Goal: Information Seeking & Learning: Learn about a topic

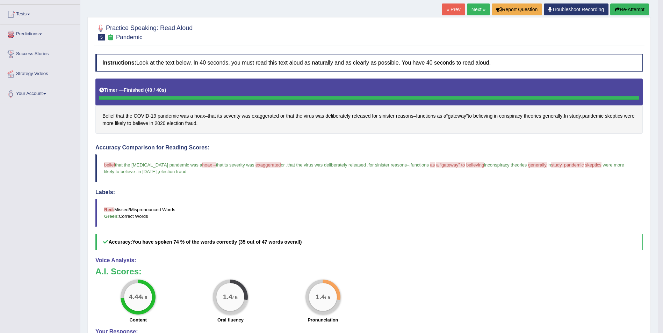
click at [42, 34] on span at bounding box center [40, 34] width 3 height 1
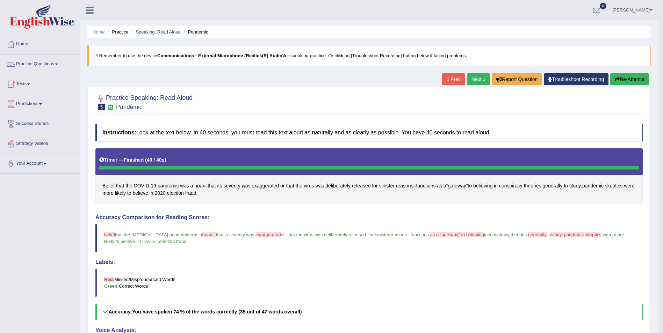
click at [44, 64] on link "Practice Questions" at bounding box center [40, 62] width 80 height 17
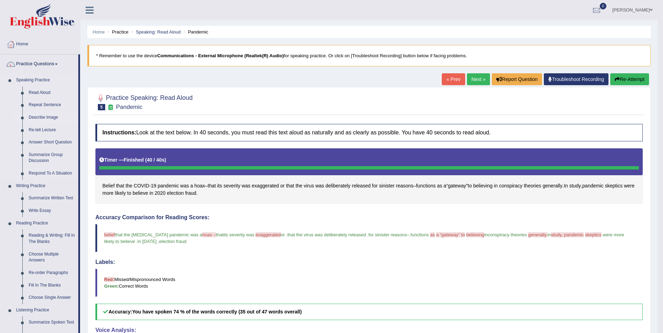
click at [38, 115] on link "Describe Image" at bounding box center [52, 117] width 53 height 13
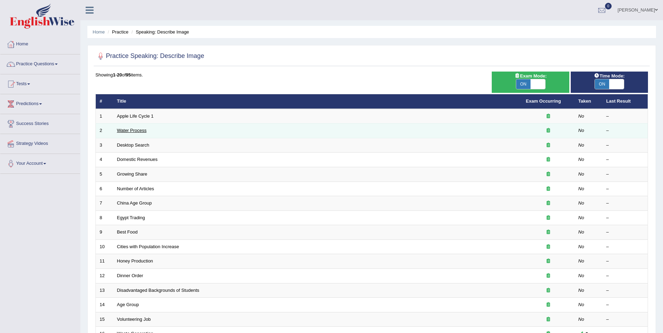
click at [136, 132] on link "Water Process" at bounding box center [132, 130] width 30 height 5
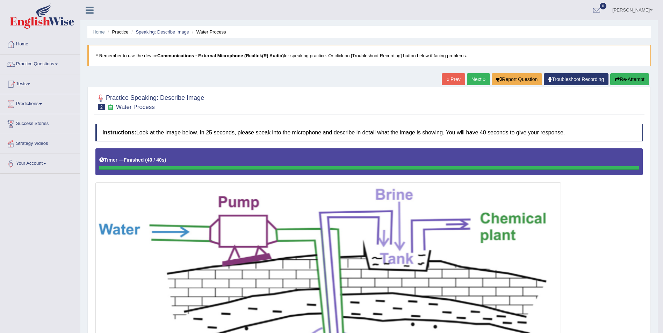
click at [480, 80] on link "Next »" at bounding box center [478, 79] width 23 height 12
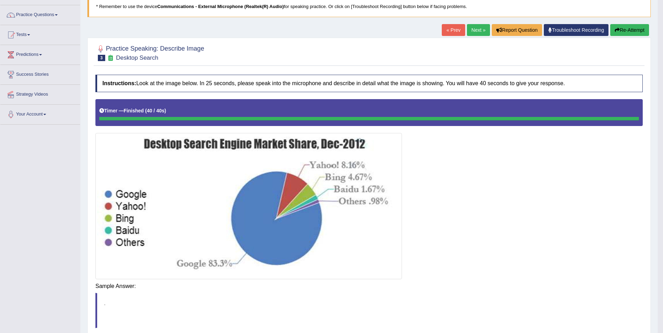
scroll to position [51, 0]
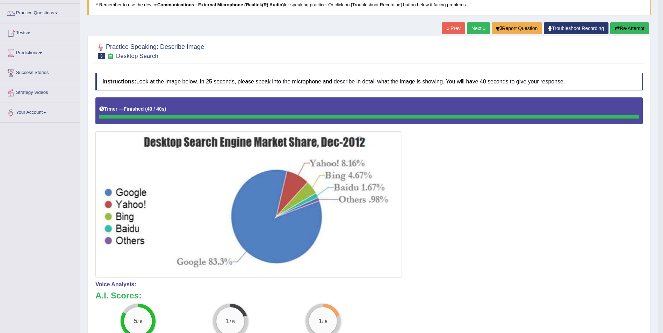
click at [473, 27] on link "Next »" at bounding box center [478, 28] width 23 height 12
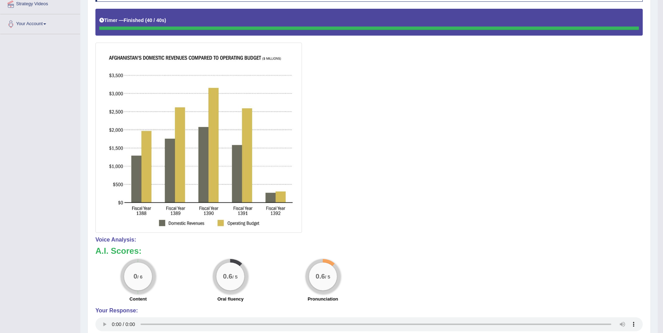
scroll to position [154, 0]
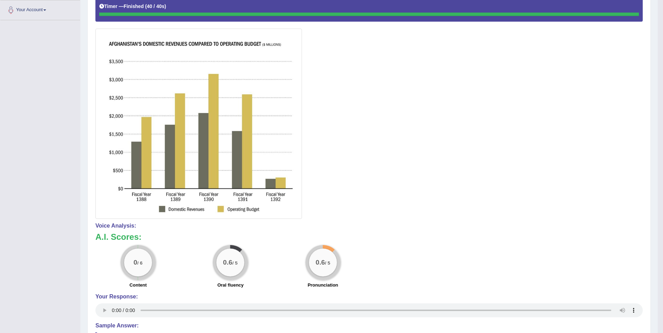
click at [233, 185] on img at bounding box center [198, 123] width 203 height 187
click at [254, 209] on img at bounding box center [198, 123] width 203 height 187
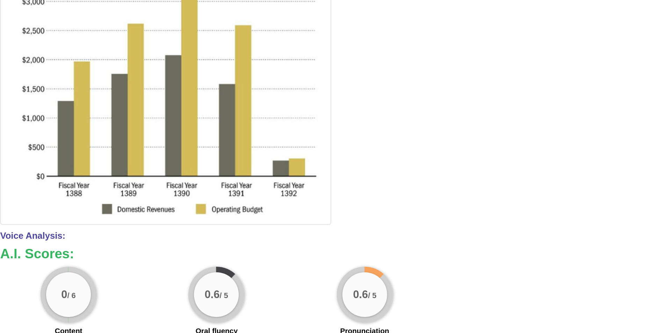
click at [252, 211] on img at bounding box center [198, 123] width 203 height 187
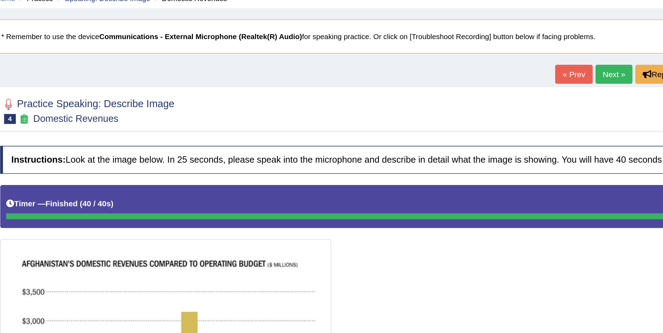
scroll to position [9, 0]
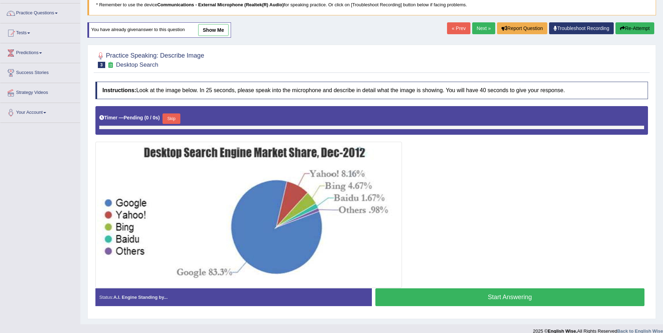
scroll to position [51, 0]
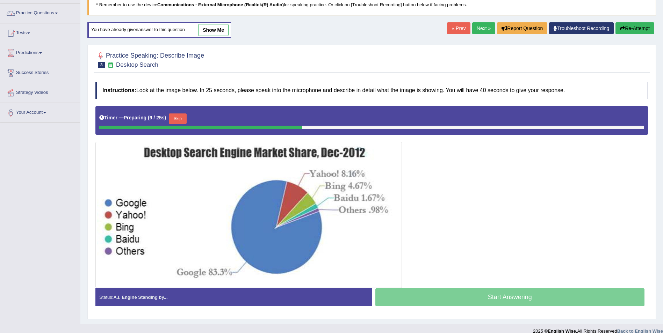
click at [33, 13] on link "Practice Questions" at bounding box center [40, 11] width 80 height 17
